Goal: Understand site structure: Understand site structure

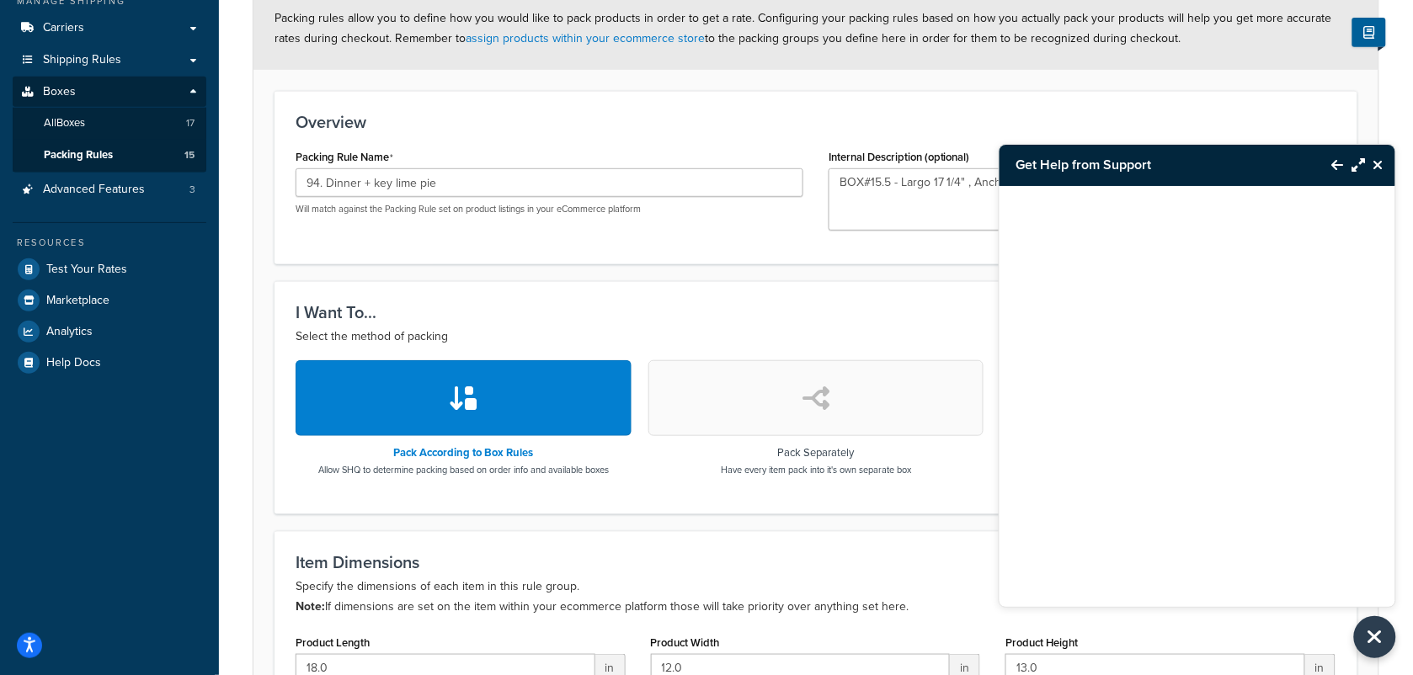
click at [1335, 158] on icon "Back to Resource Center" at bounding box center [1338, 164] width 12 height 13
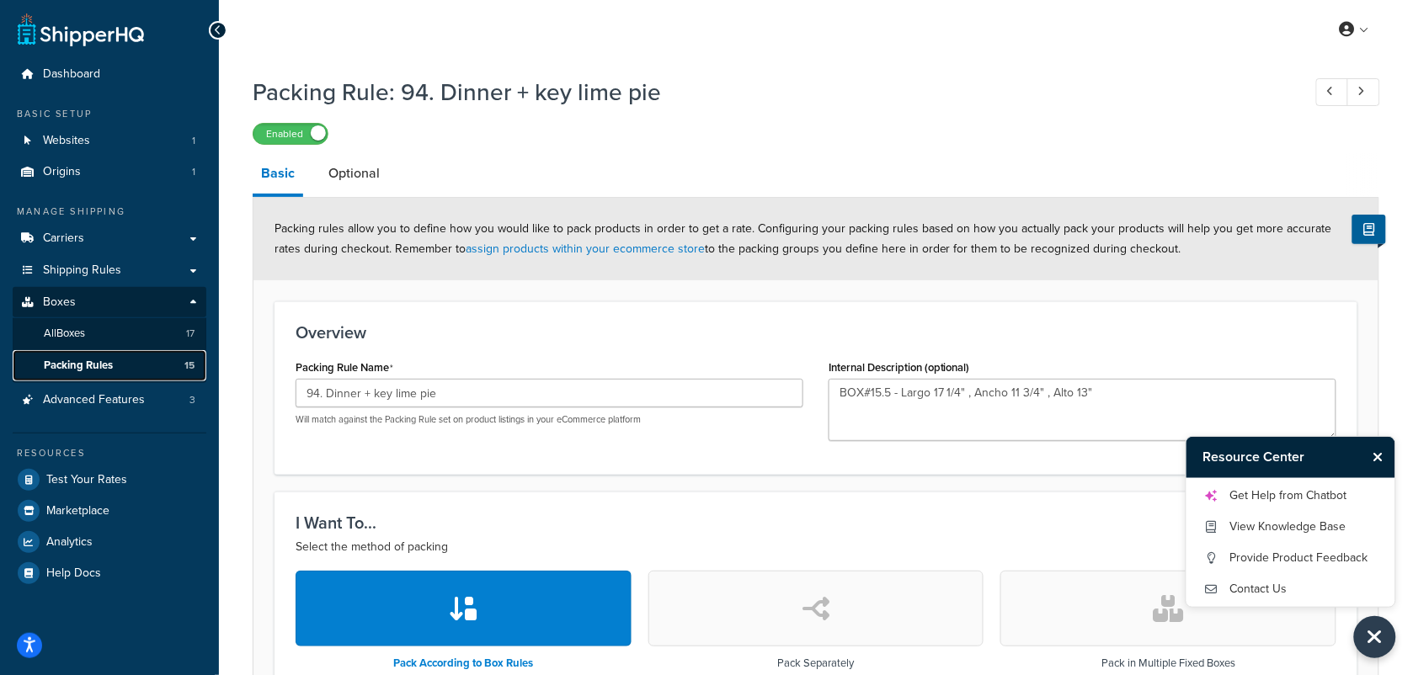
click at [77, 359] on span "Packing Rules" at bounding box center [78, 366] width 69 height 14
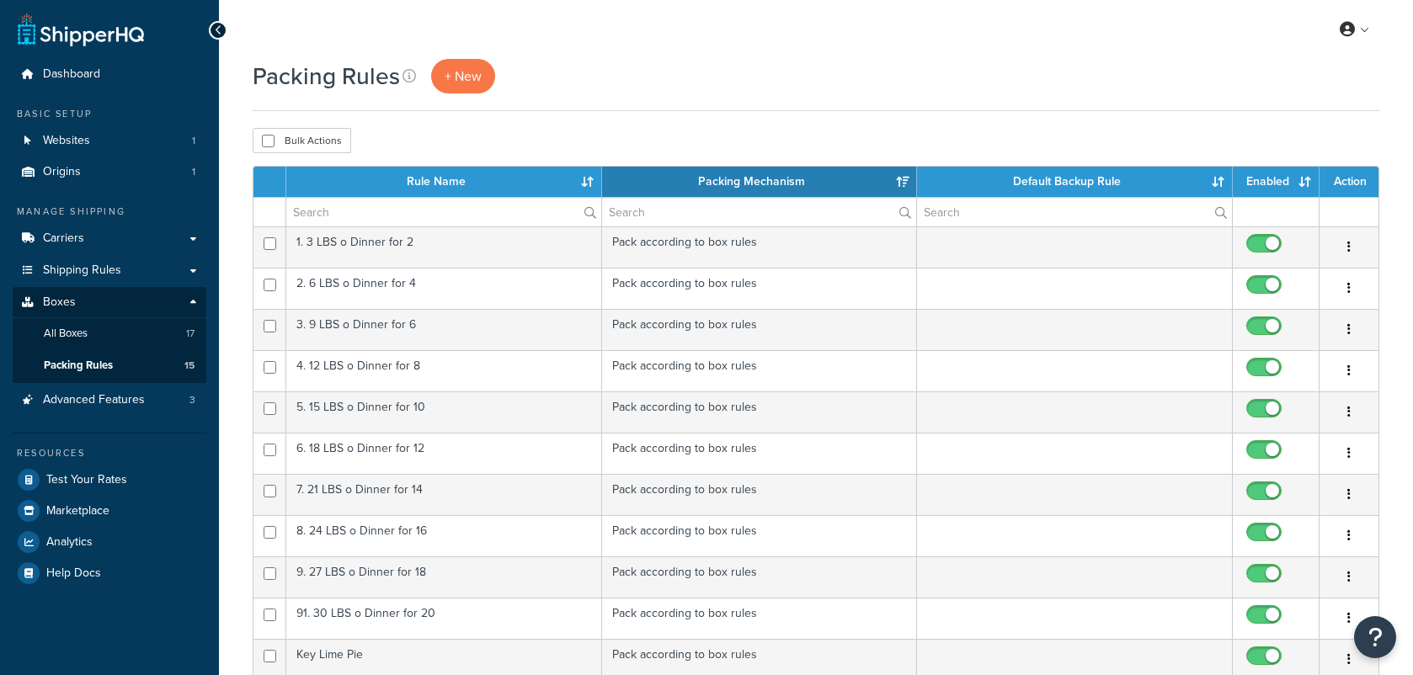
select select "15"
click at [80, 368] on span "Packing Rules" at bounding box center [78, 366] width 69 height 14
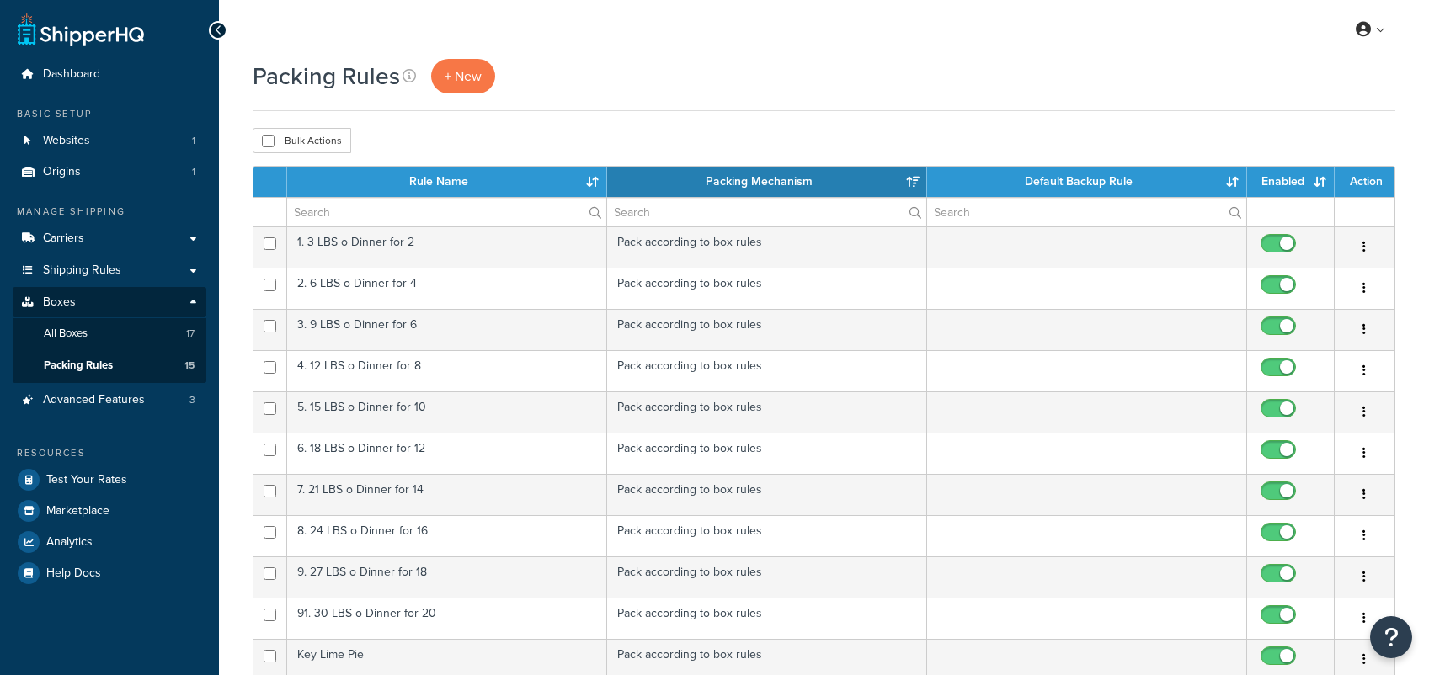
select select "15"
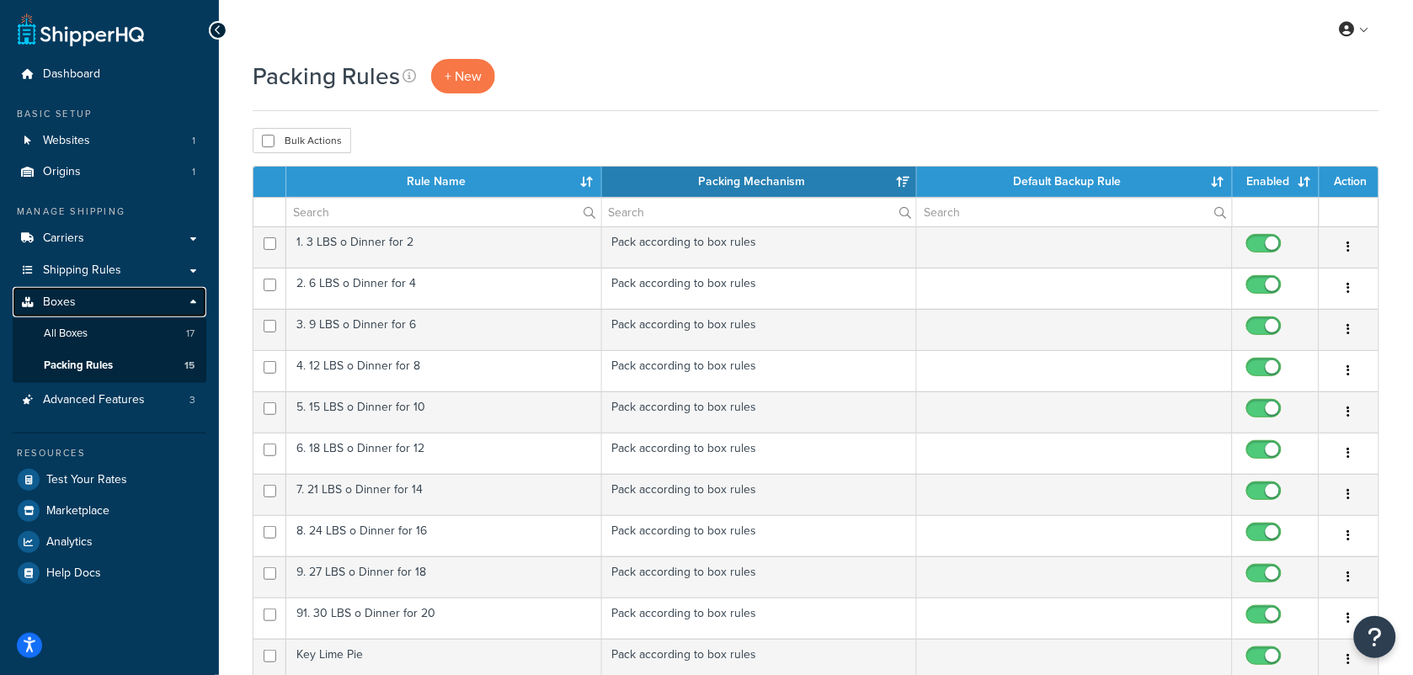
click at [51, 296] on span "Boxes" at bounding box center [59, 303] width 33 height 14
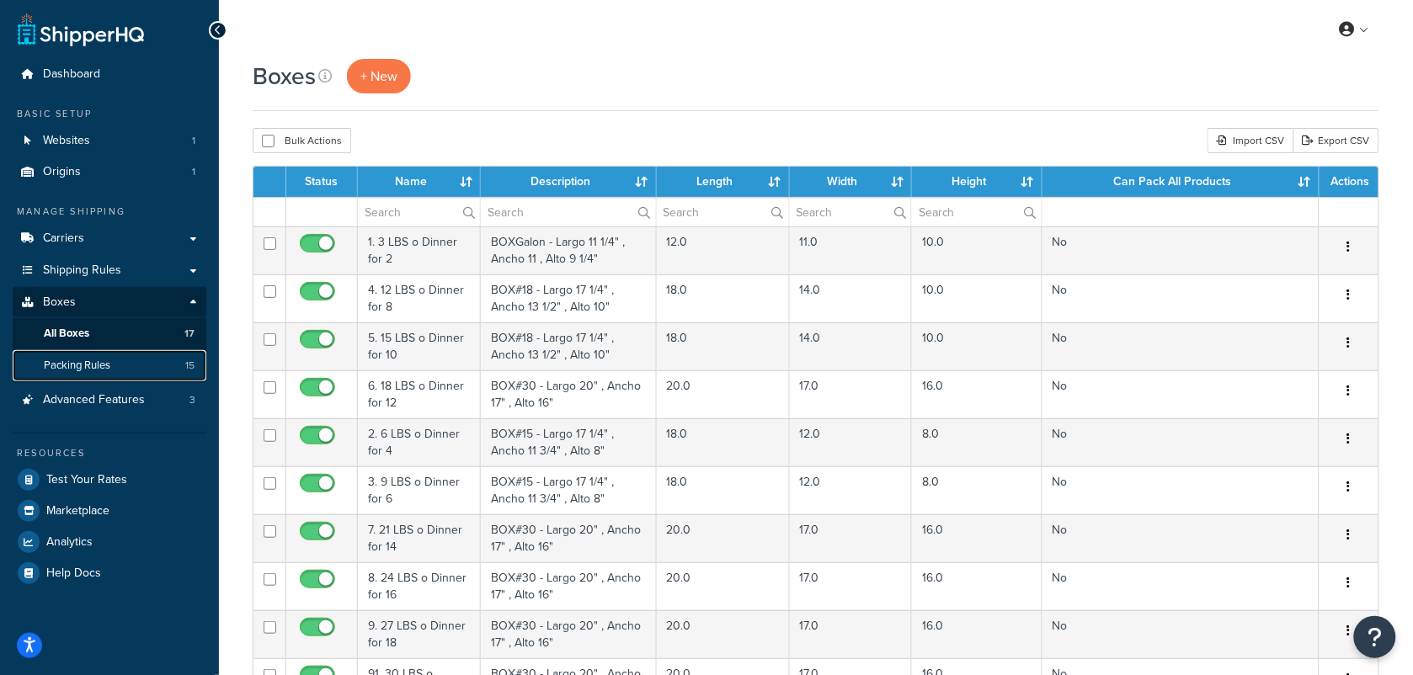
click at [86, 367] on span "Packing Rules" at bounding box center [77, 366] width 67 height 14
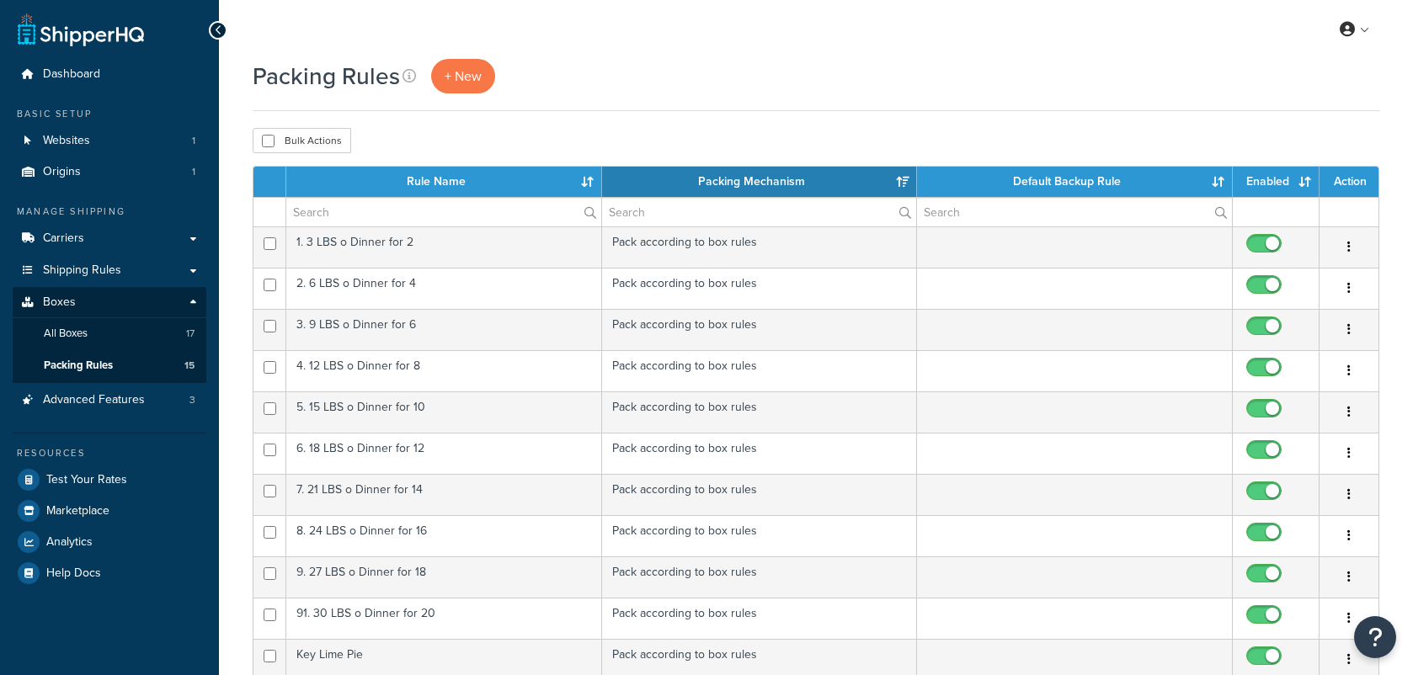
select select "15"
click at [95, 337] on link "All Boxes 17" at bounding box center [110, 333] width 194 height 31
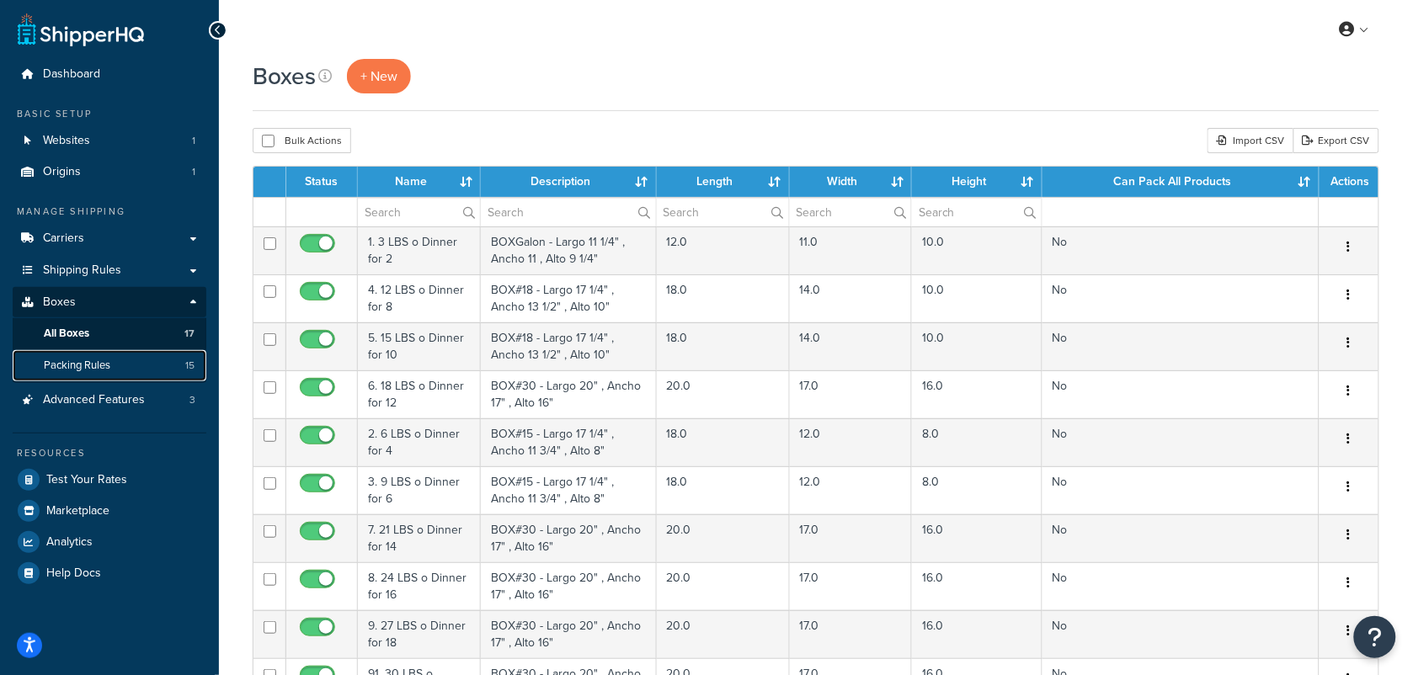
click at [87, 363] on span "Packing Rules" at bounding box center [77, 366] width 67 height 14
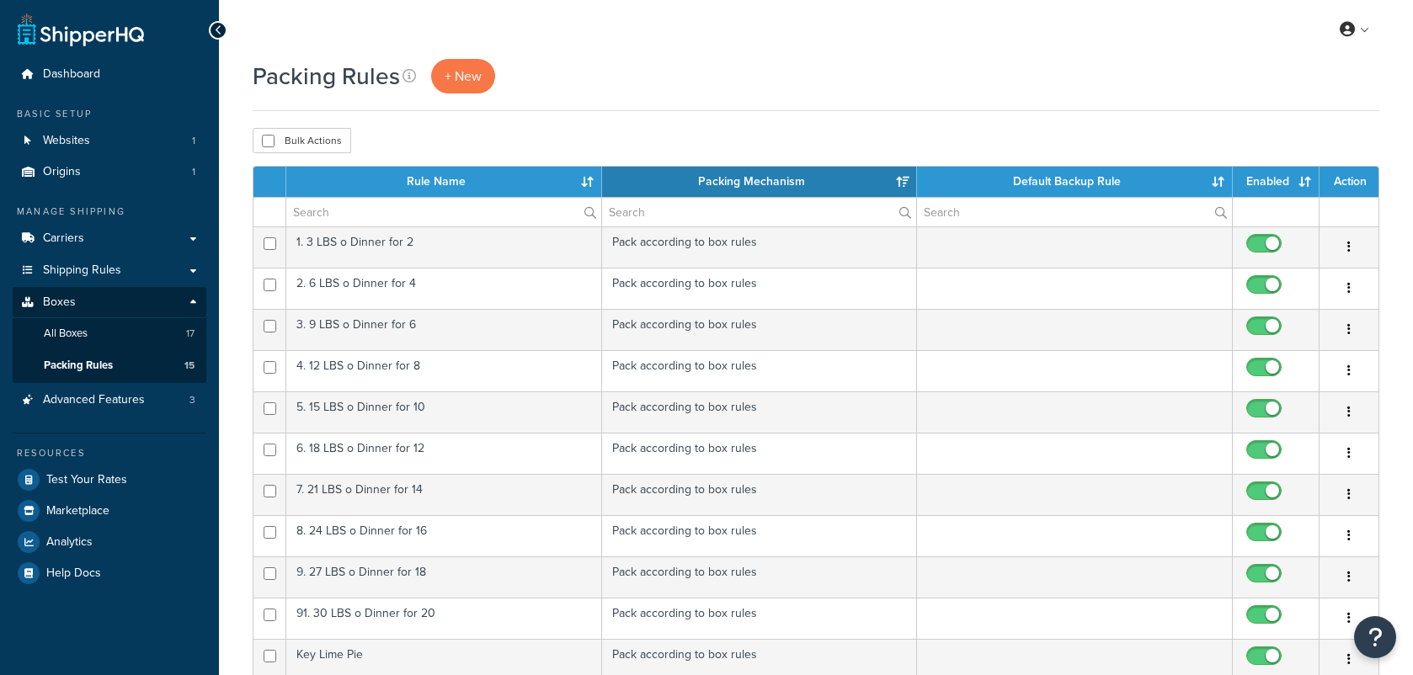
select select "15"
click at [1370, 31] on link at bounding box center [1355, 29] width 48 height 25
click at [1016, 44] on div "My Profile Billing Global Settings Contact Us Logout" at bounding box center [816, 29] width 1194 height 59
click at [77, 261] on link "Shipping Rules" at bounding box center [110, 270] width 194 height 31
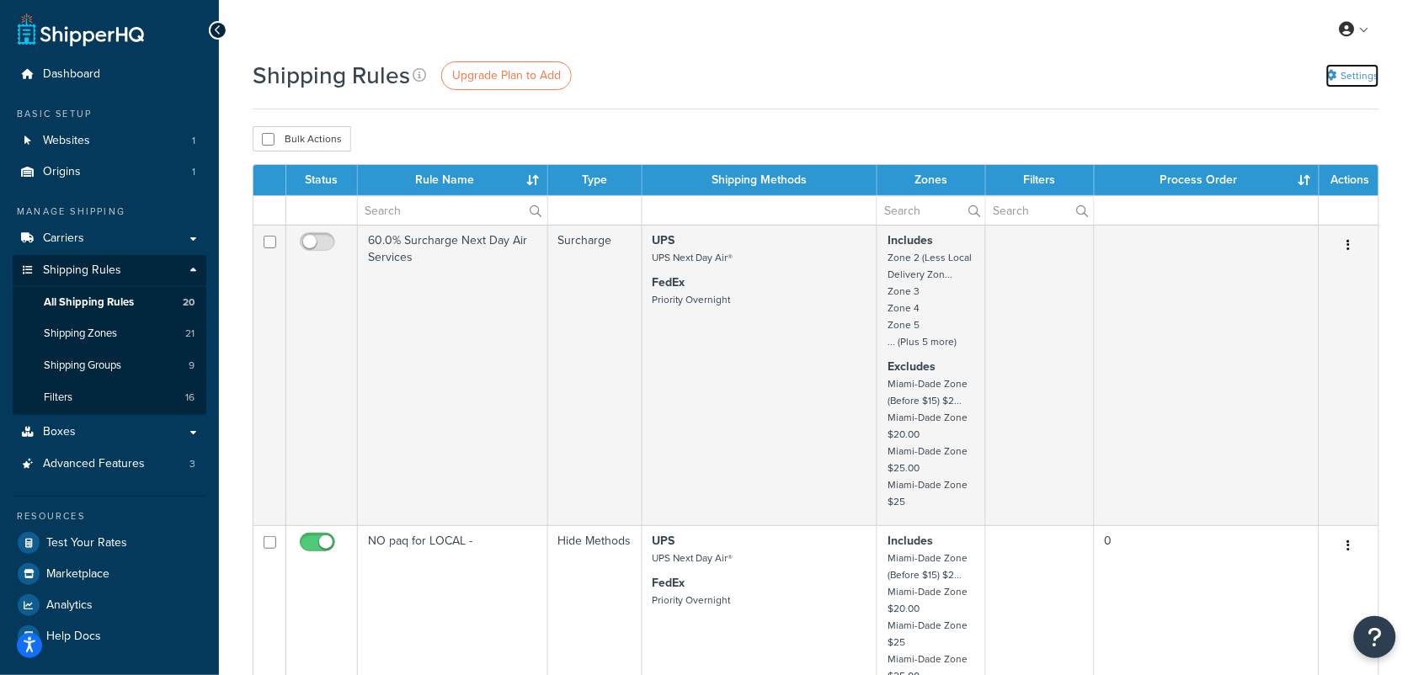
click at [1366, 78] on link "Settings" at bounding box center [1352, 76] width 53 height 24
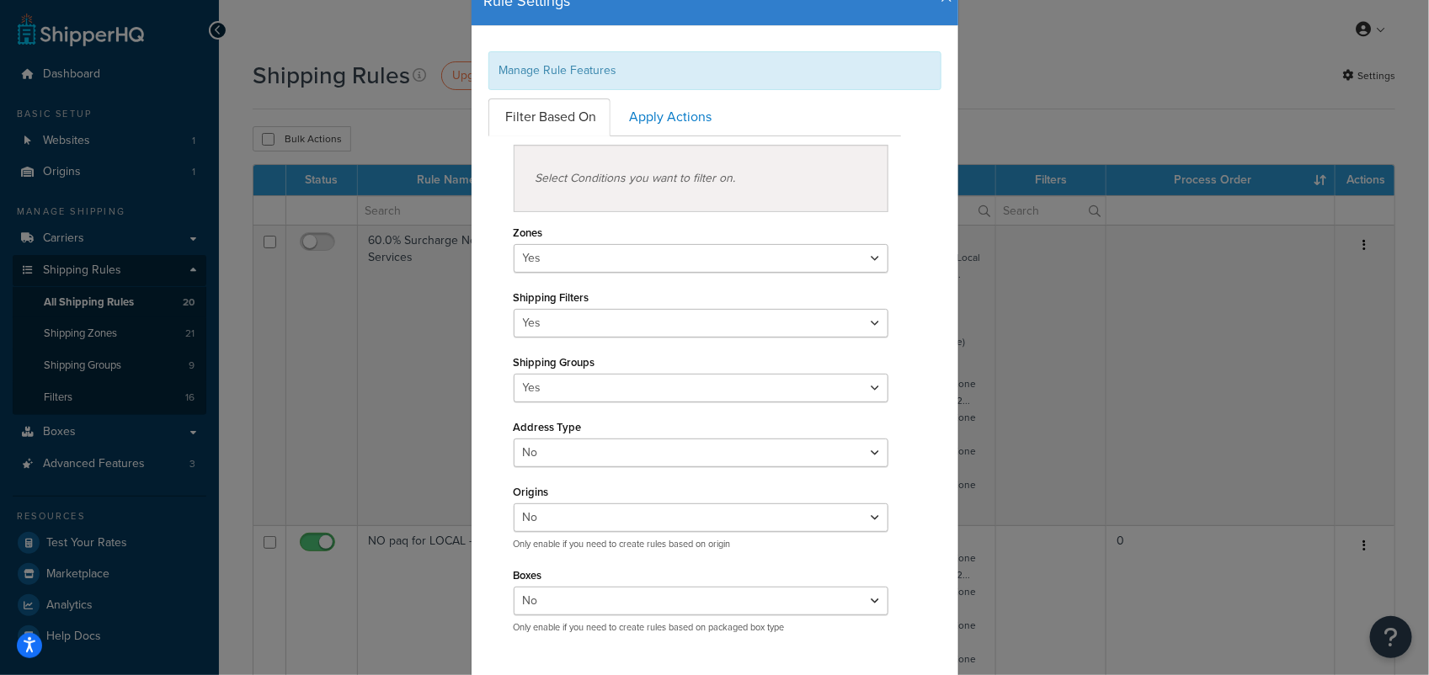
scroll to position [105, 0]
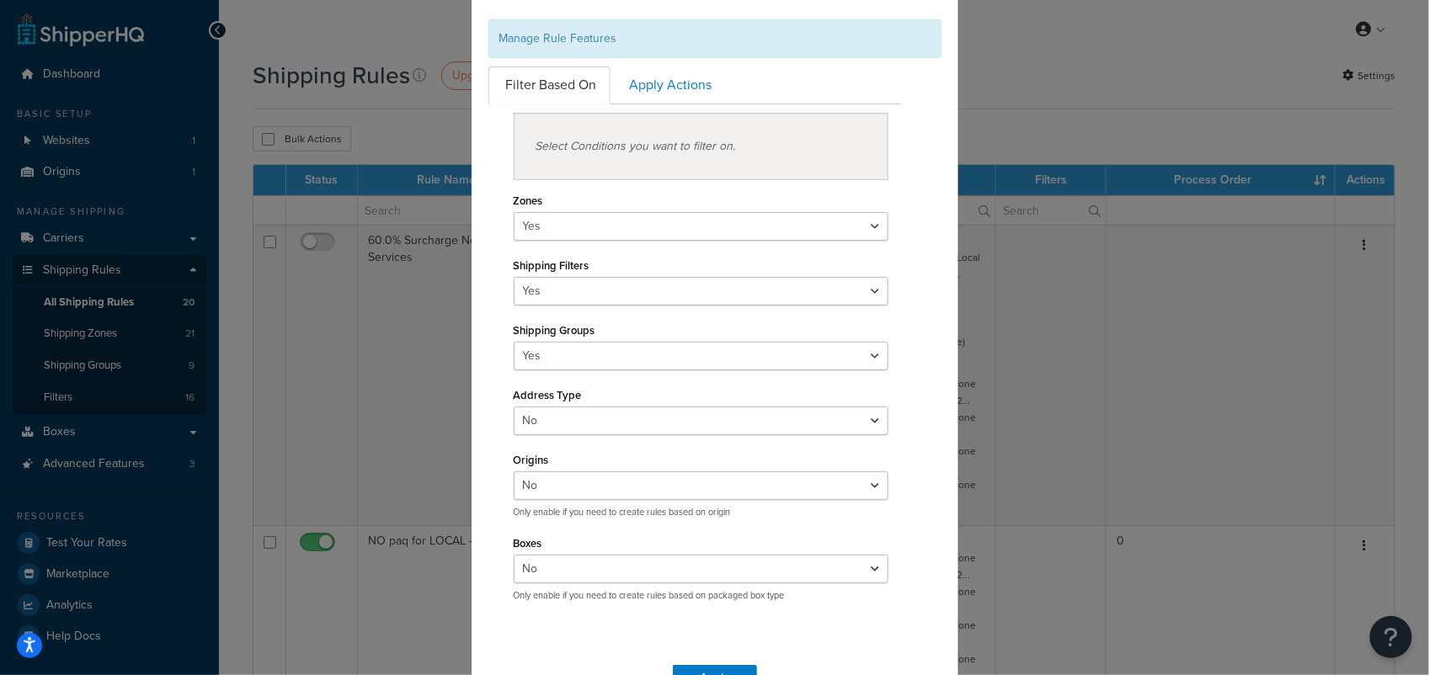
click at [404, 107] on div "Rule Settings Manage Rule Features Filter Based On Apply Actions Select Conditi…" at bounding box center [714, 337] width 1429 height 675
click at [377, 104] on div "Rule Settings Manage Rule Features Filter Based On Apply Actions Select Conditi…" at bounding box center [714, 337] width 1429 height 675
click at [388, 99] on div "Rule Settings Manage Rule Features Filter Based On Apply Actions Select Conditi…" at bounding box center [714, 337] width 1429 height 675
